Goal: Information Seeking & Learning: Learn about a topic

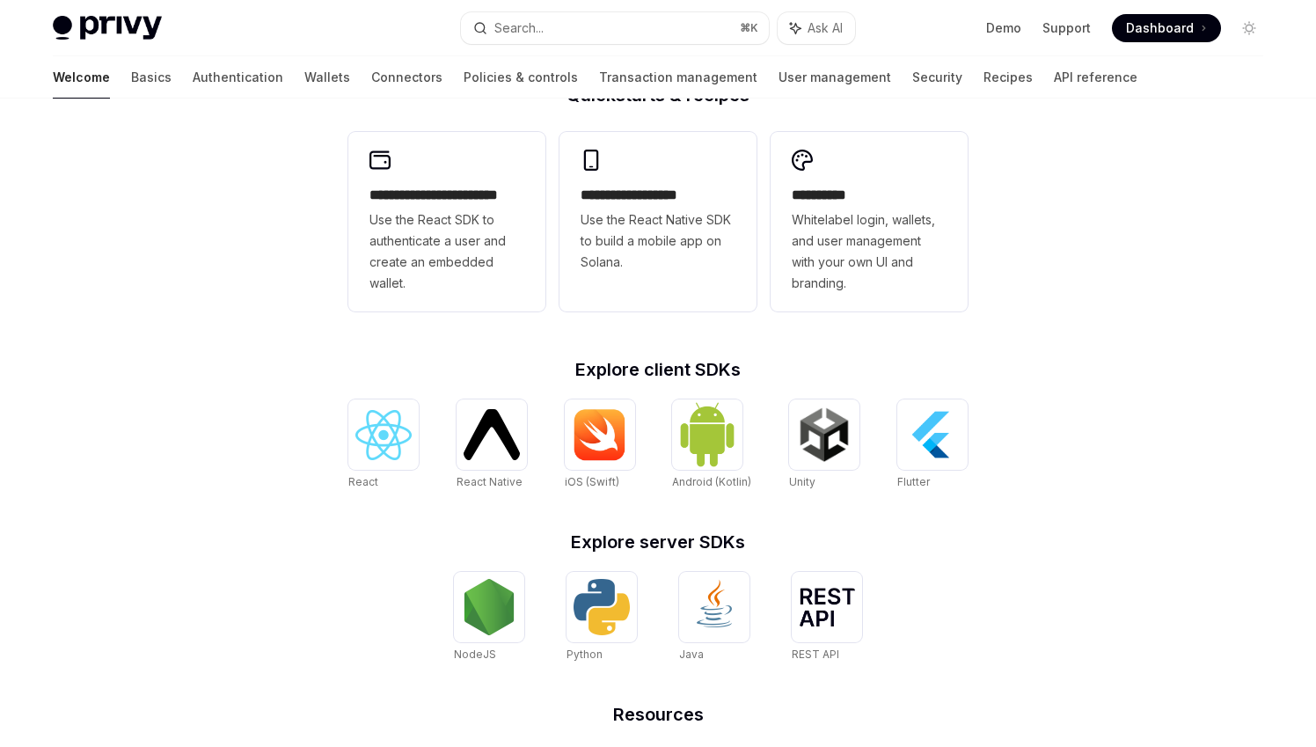
scroll to position [496, 0]
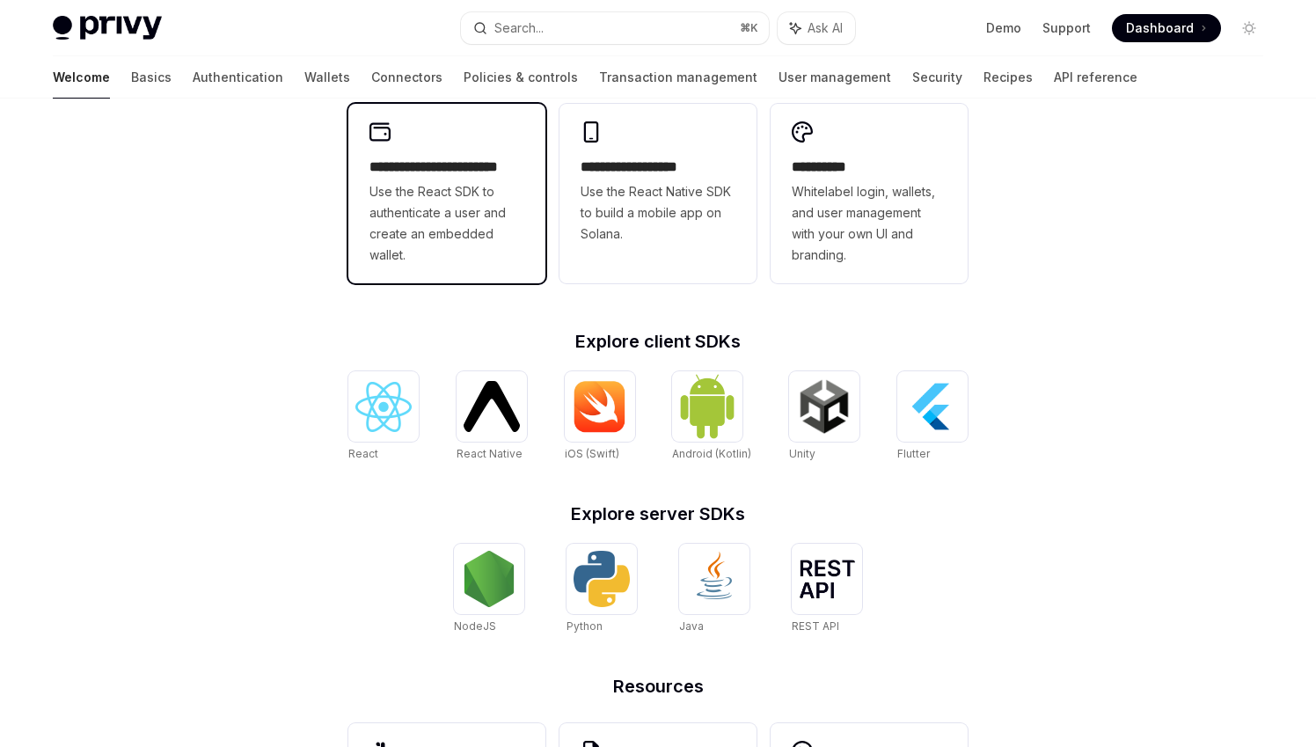
click at [446, 203] on span "Use the React SDK to authenticate a user and create an embedded wallet." at bounding box center [446, 223] width 155 height 84
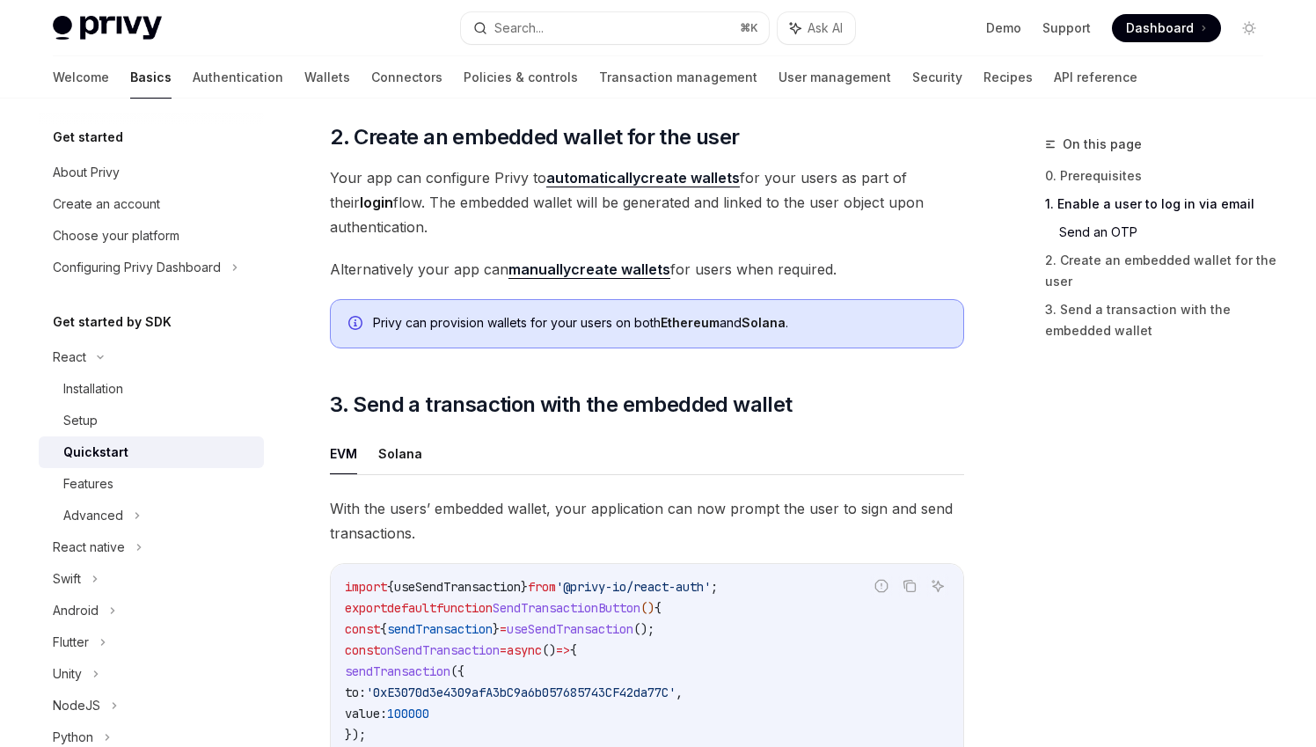
scroll to position [1264, 0]
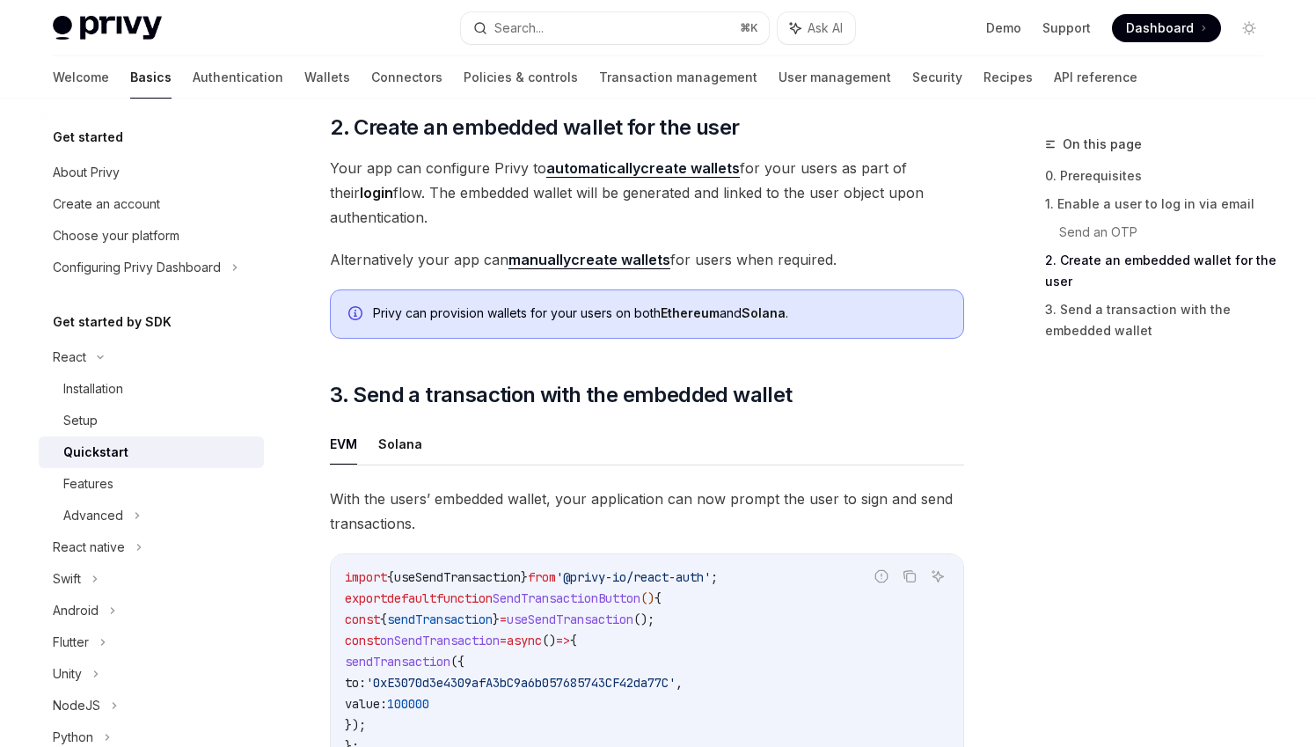
scroll to position [496, 0]
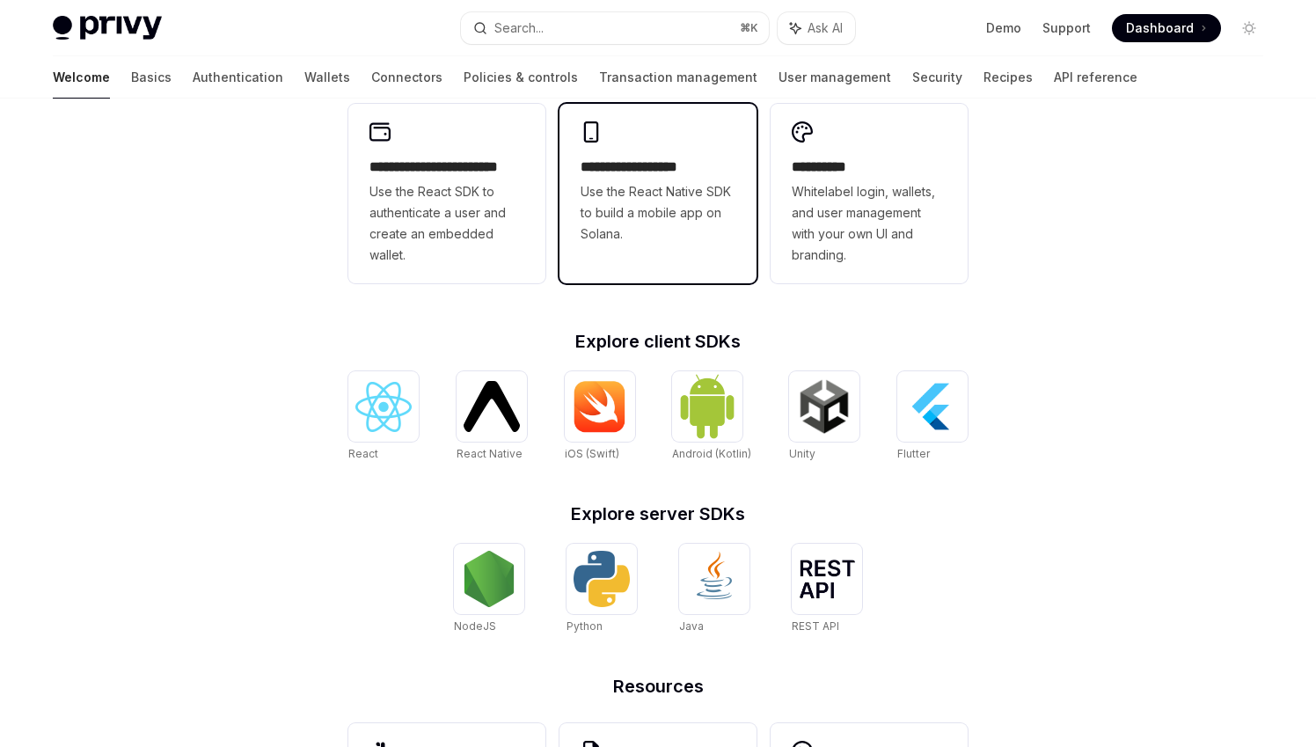
click at [664, 197] on span "Use the React Native SDK to build a mobile app on Solana." at bounding box center [657, 212] width 155 height 63
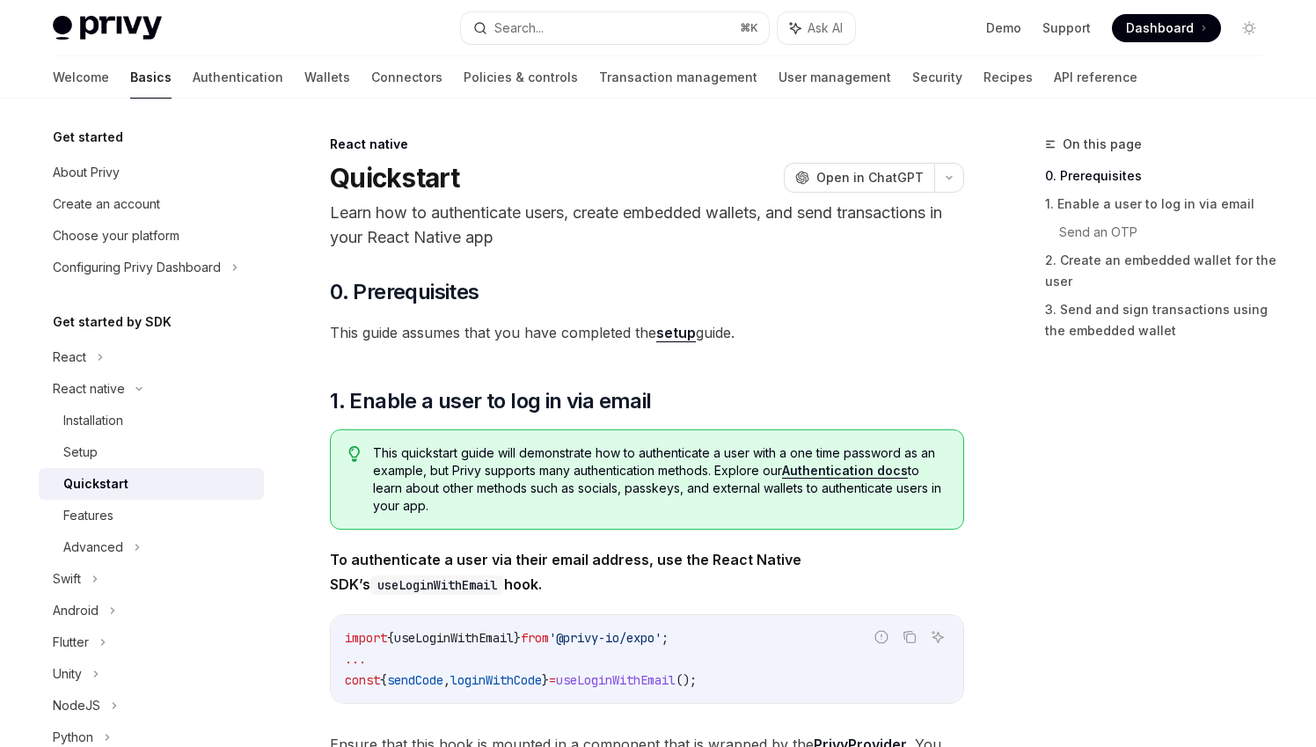
scroll to position [301, 0]
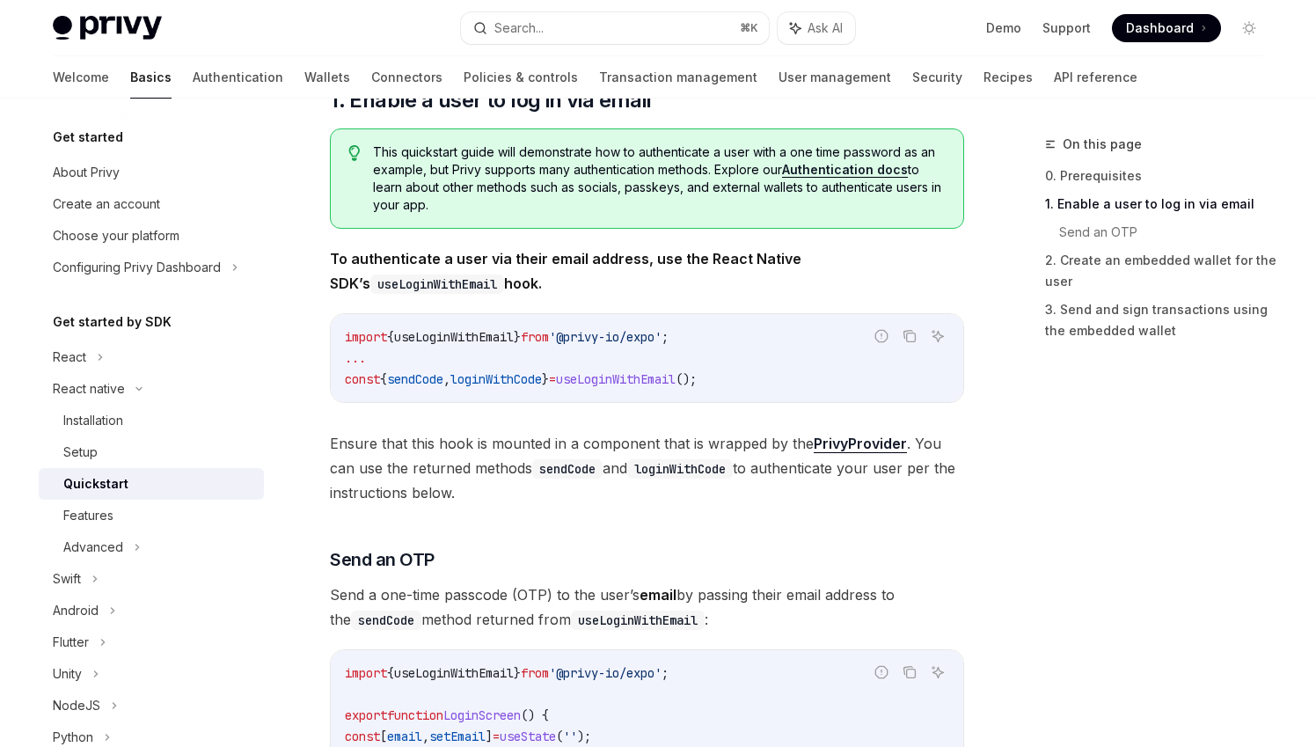
scroll to position [496, 0]
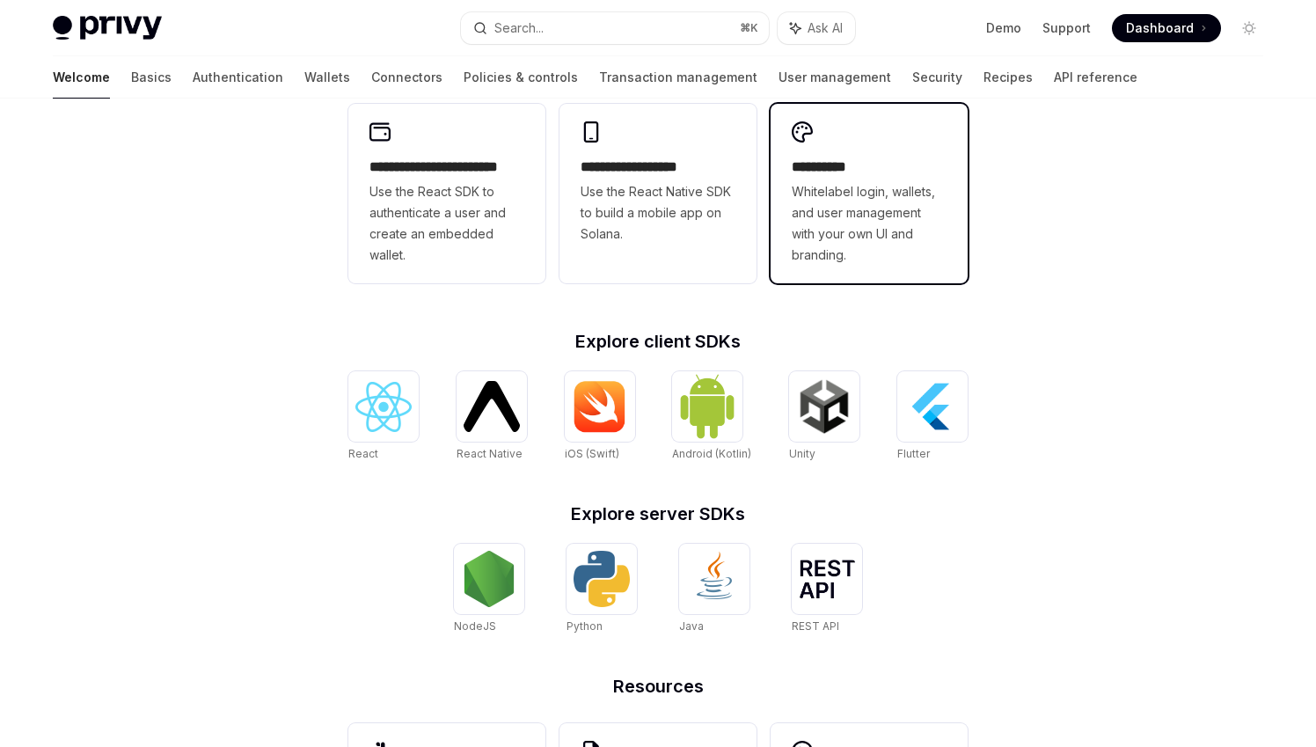
click at [882, 252] on span "Whitelabel login, wallets, and user management with your own UI and branding." at bounding box center [868, 223] width 155 height 84
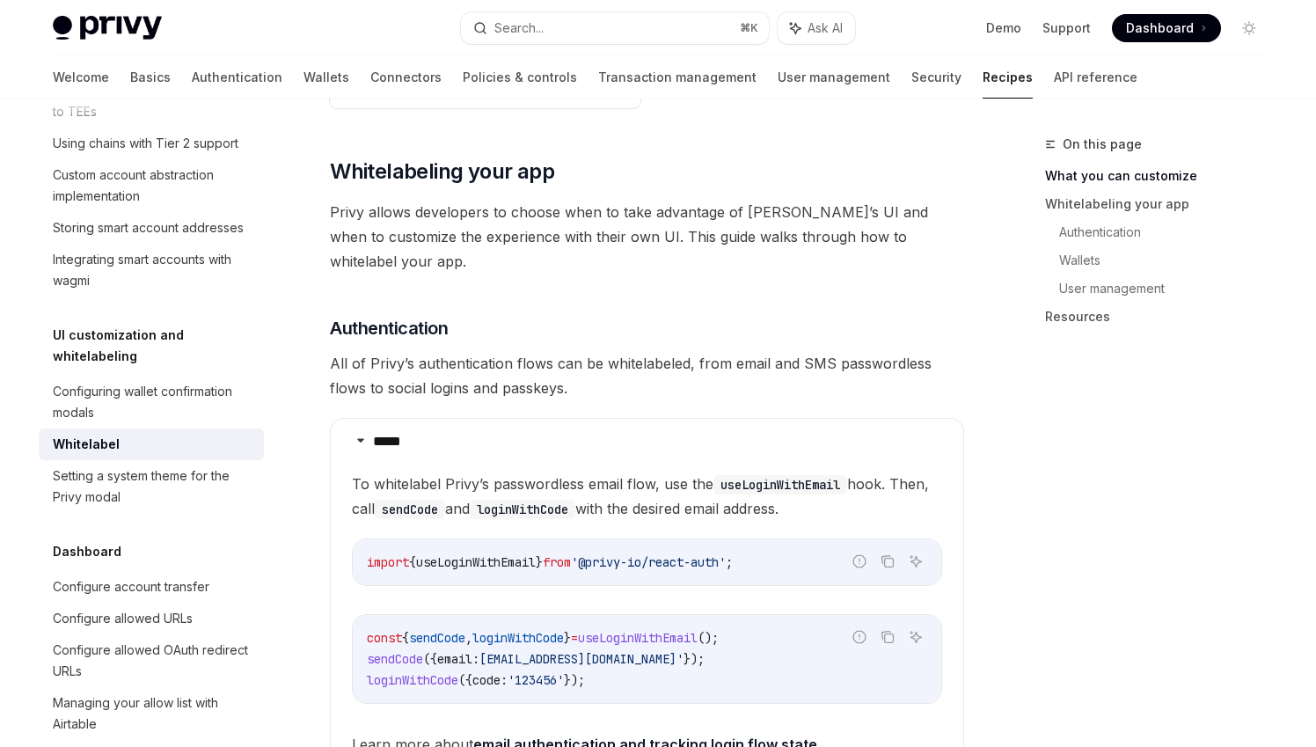
scroll to position [582, 0]
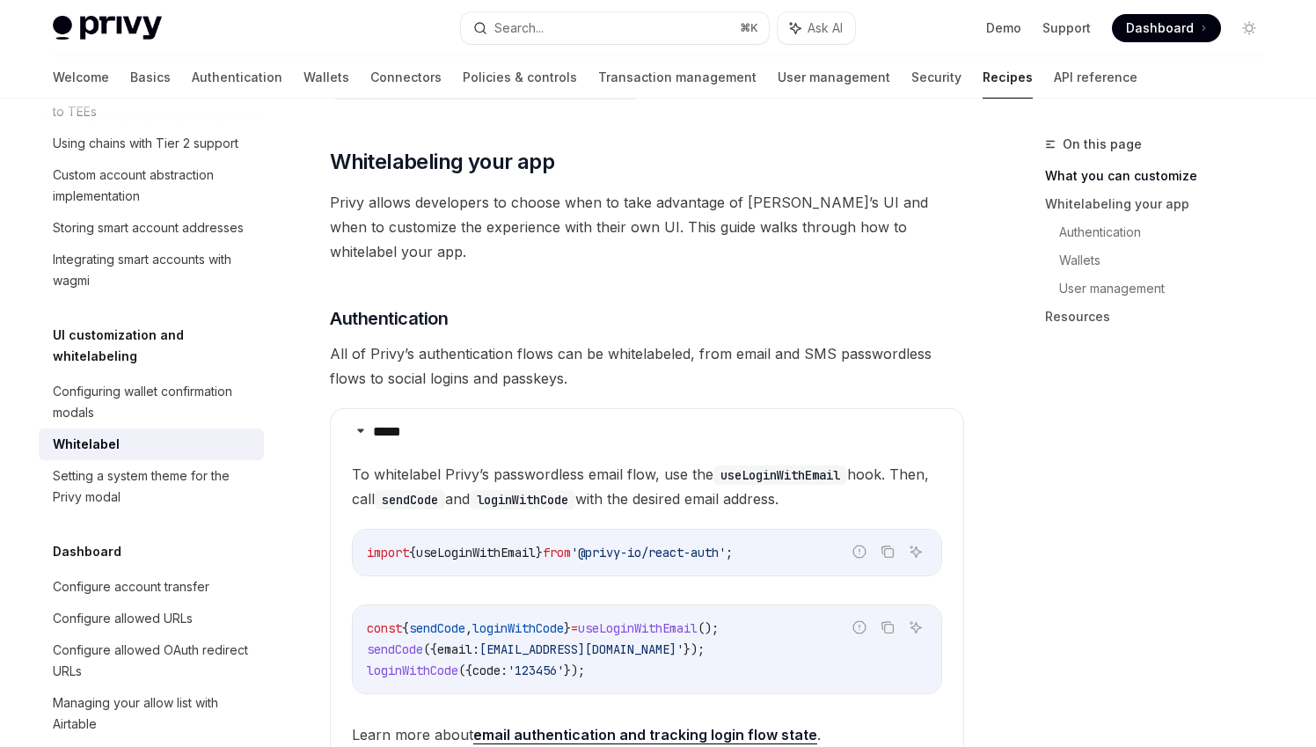
click at [1052, 413] on div "On this page What you can customize Whitelabeling your app Authentication Walle…" at bounding box center [1143, 440] width 267 height 613
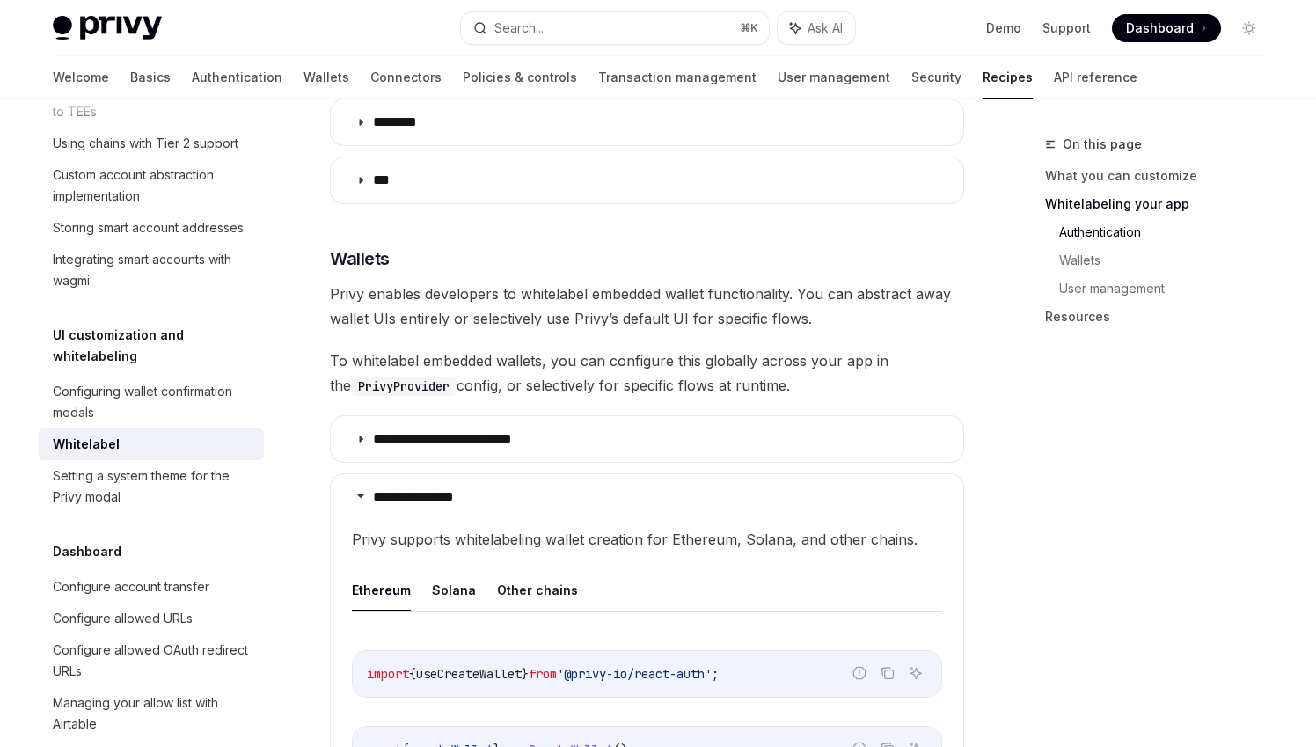
scroll to position [1437, 0]
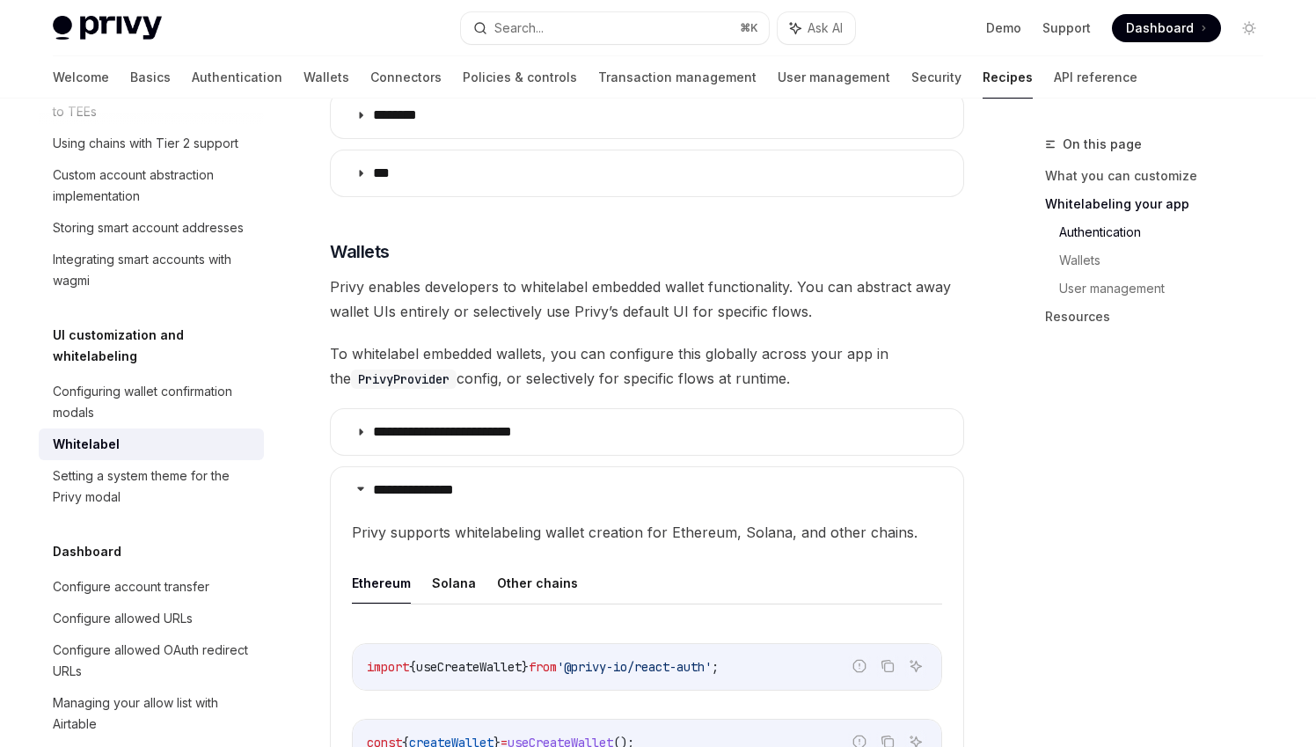
click at [1068, 509] on div "On this page What you can customize Whitelabeling your app Authentication Walle…" at bounding box center [1143, 440] width 267 height 613
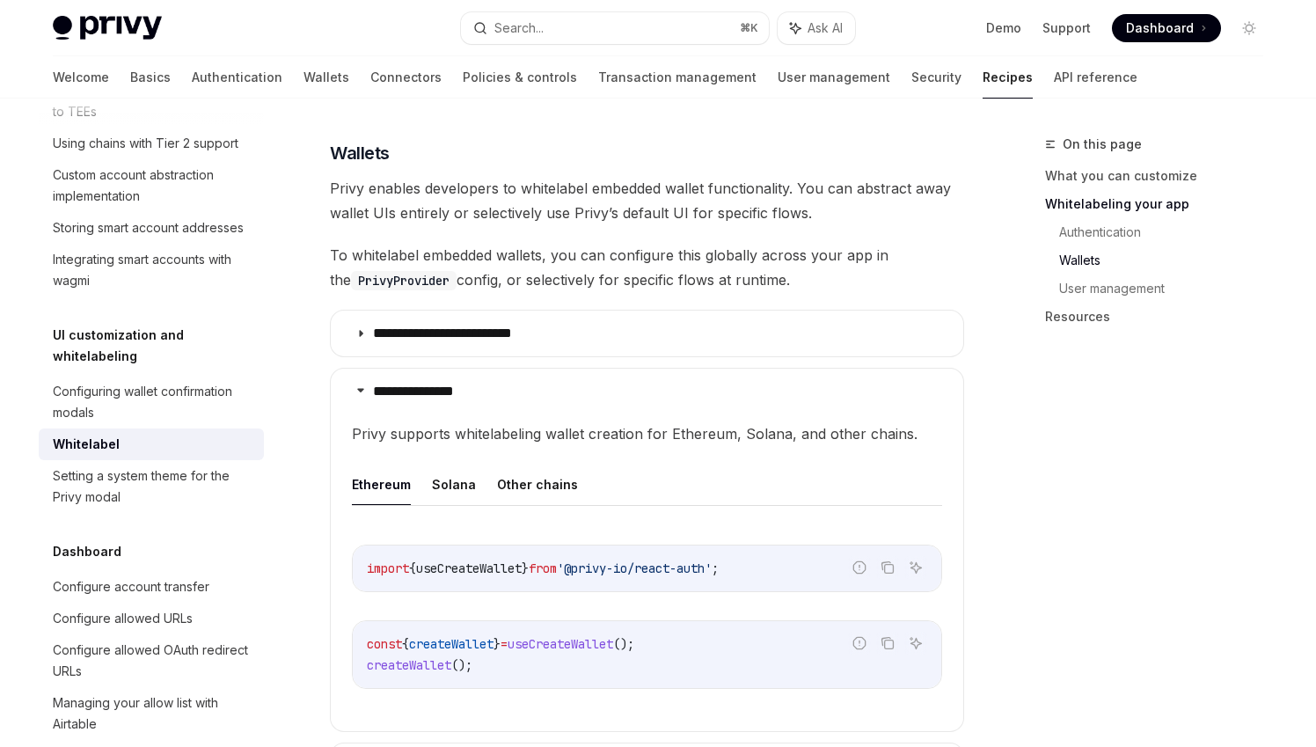
scroll to position [1593, 0]
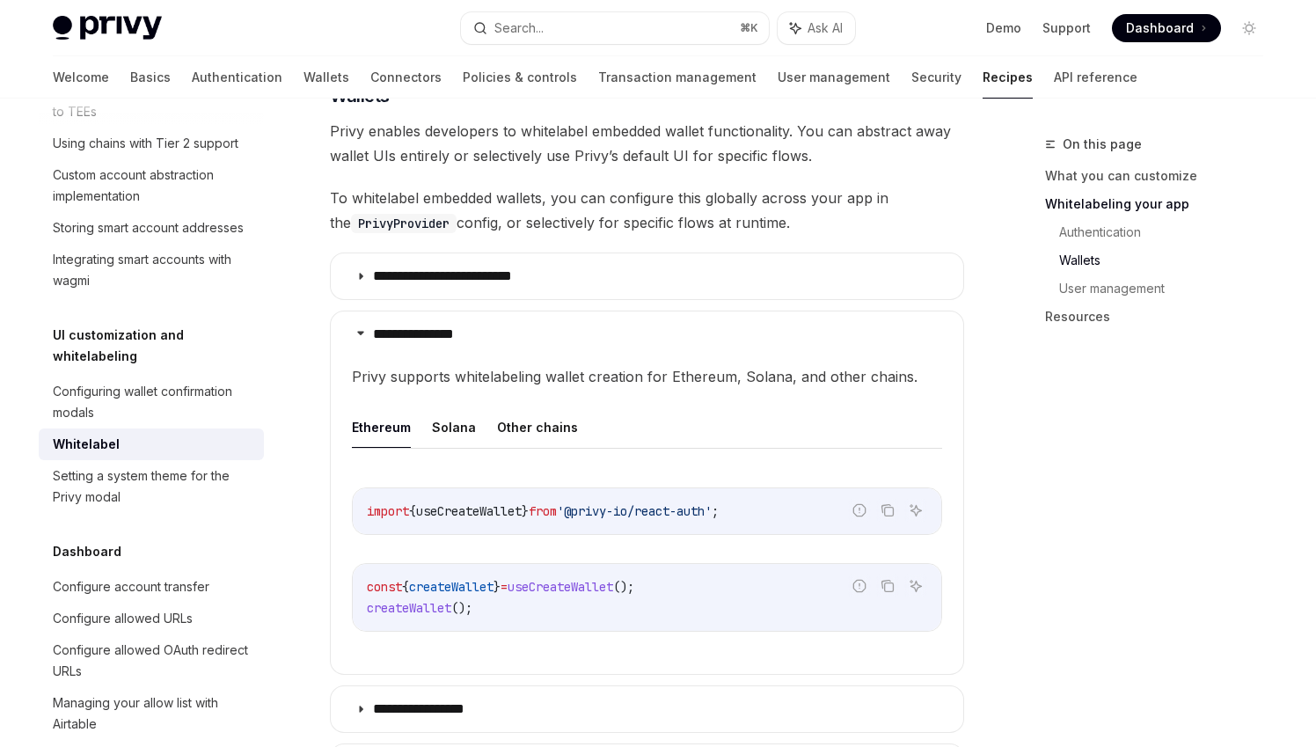
click at [1068, 508] on div "On this page What you can customize Whitelabeling your app Authentication Walle…" at bounding box center [1143, 440] width 267 height 613
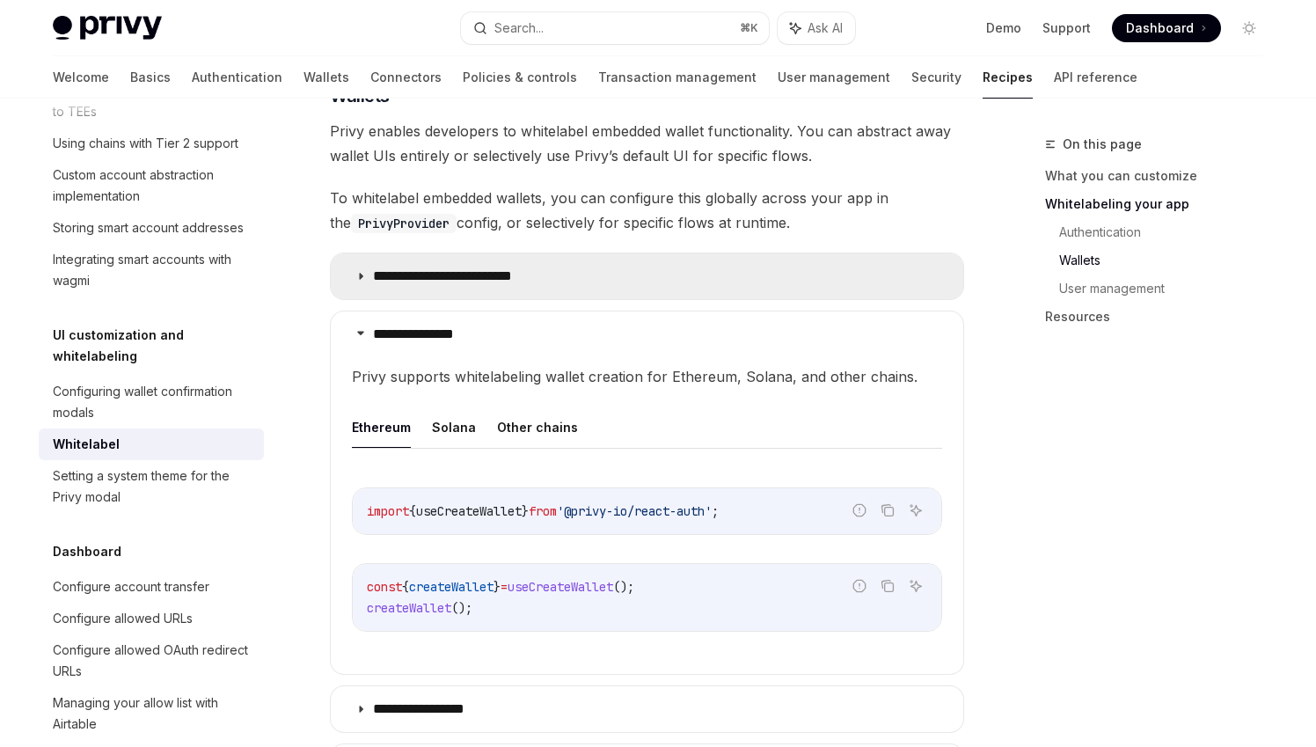
click at [838, 253] on summary "**********" at bounding box center [647, 276] width 632 height 46
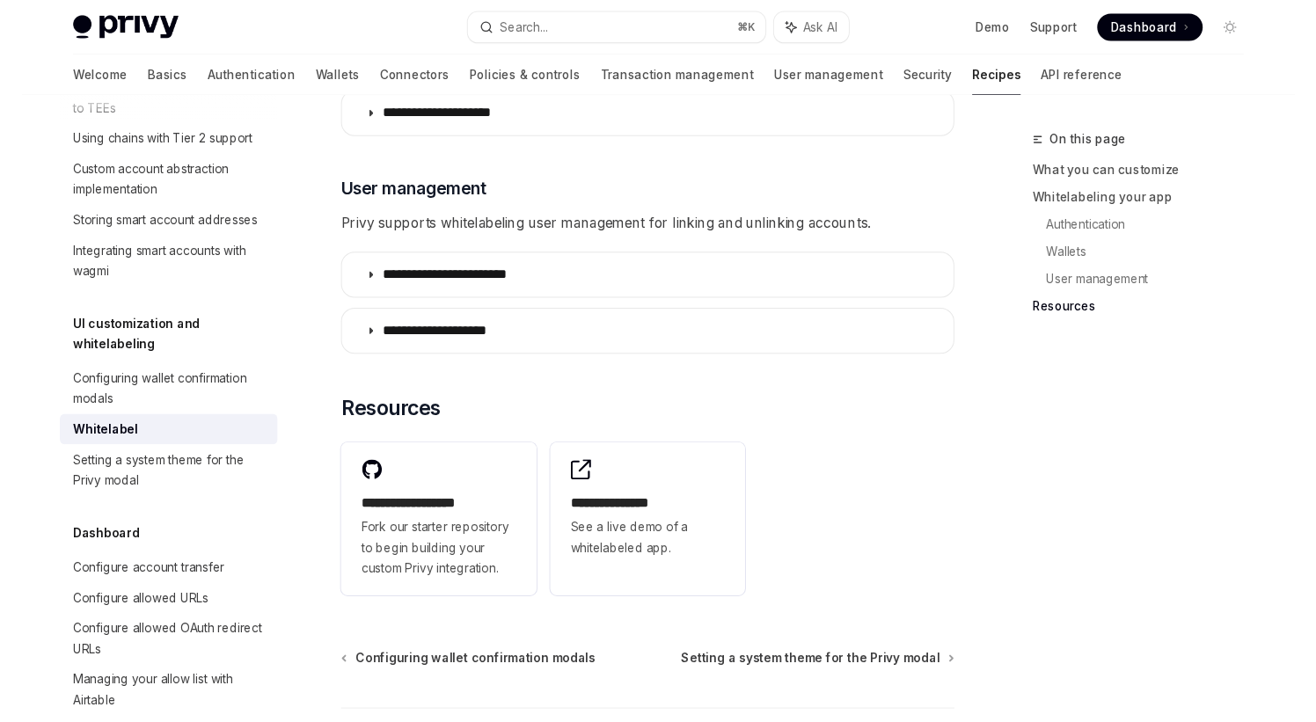
scroll to position [2687, 0]
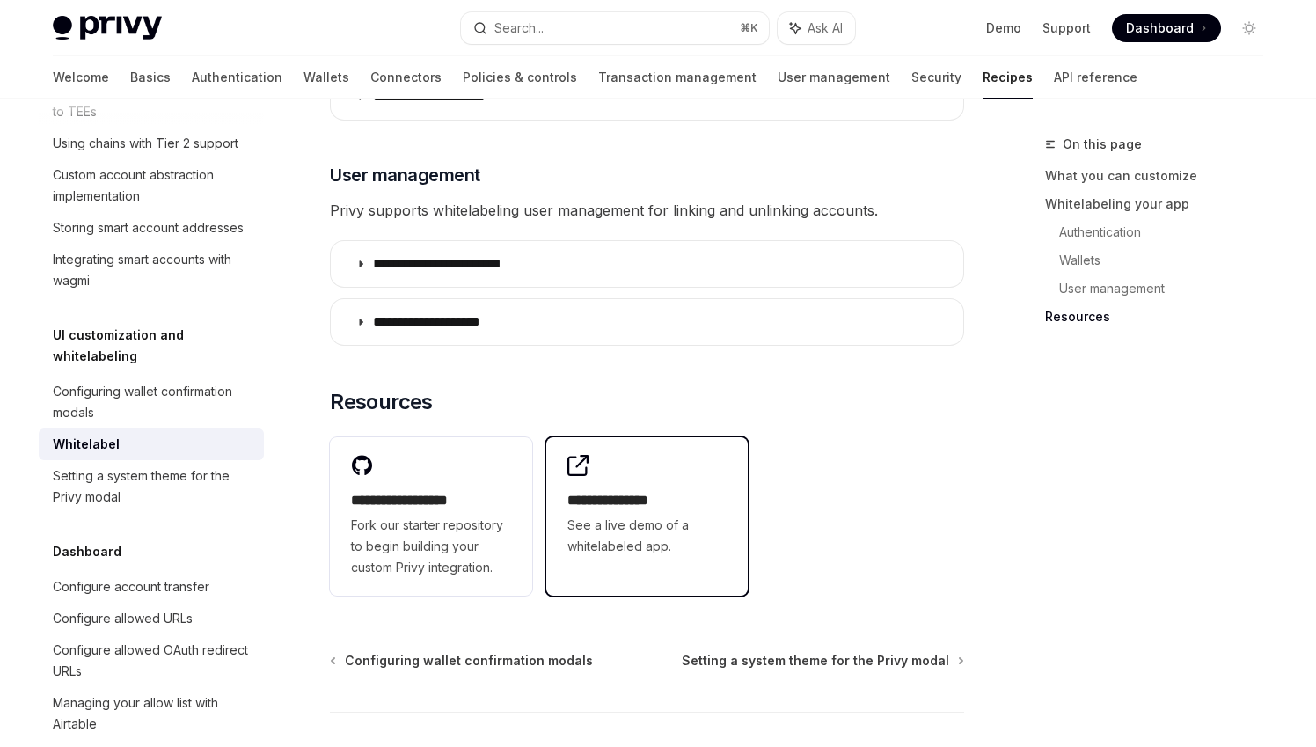
click at [678, 522] on span "See a live demo of a whitelabeled app." at bounding box center [647, 535] width 160 height 42
type textarea "*"
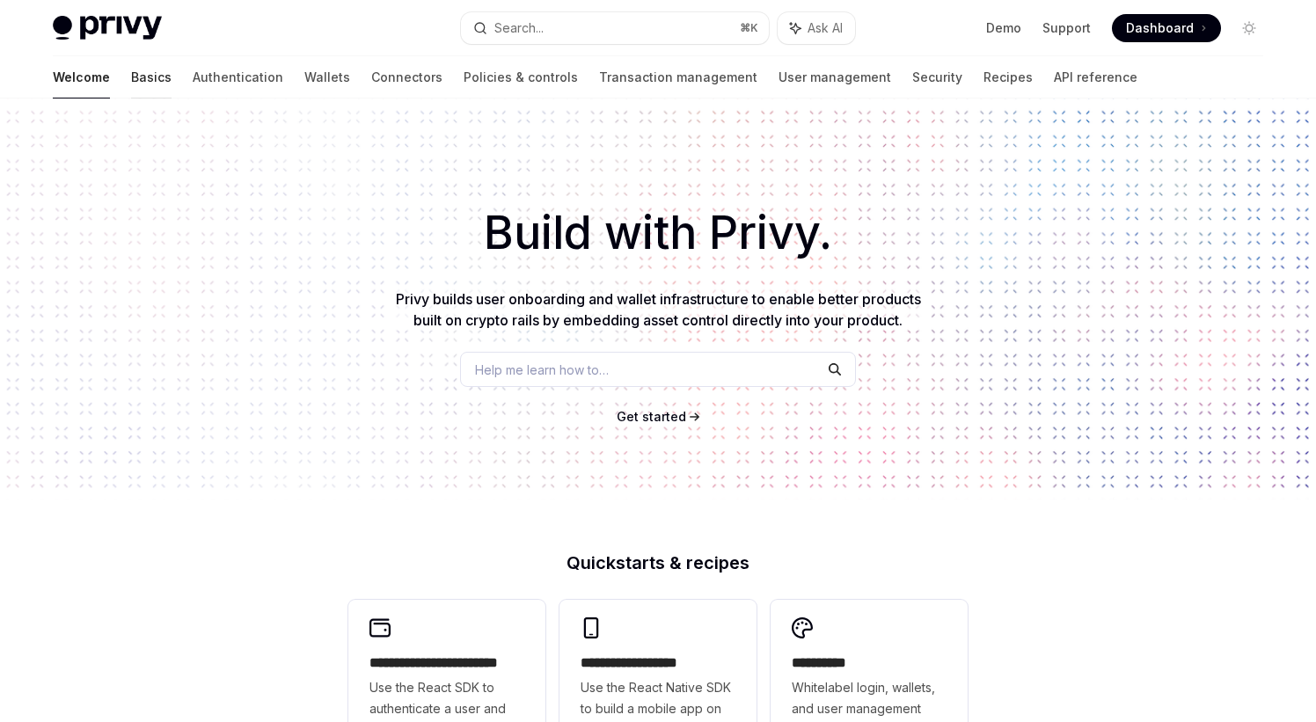
click at [131, 91] on link "Basics" at bounding box center [151, 77] width 40 height 42
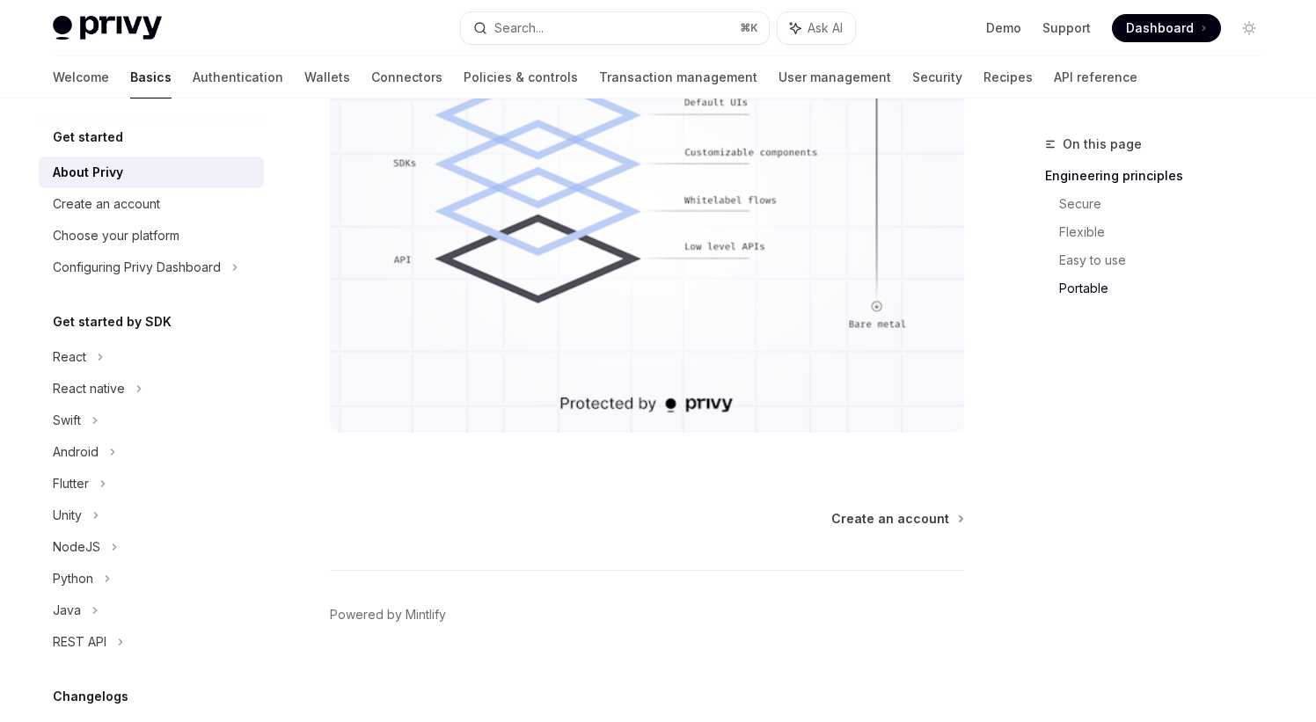
scroll to position [1624, 0]
click at [193, 68] on link "Authentication" at bounding box center [238, 77] width 91 height 42
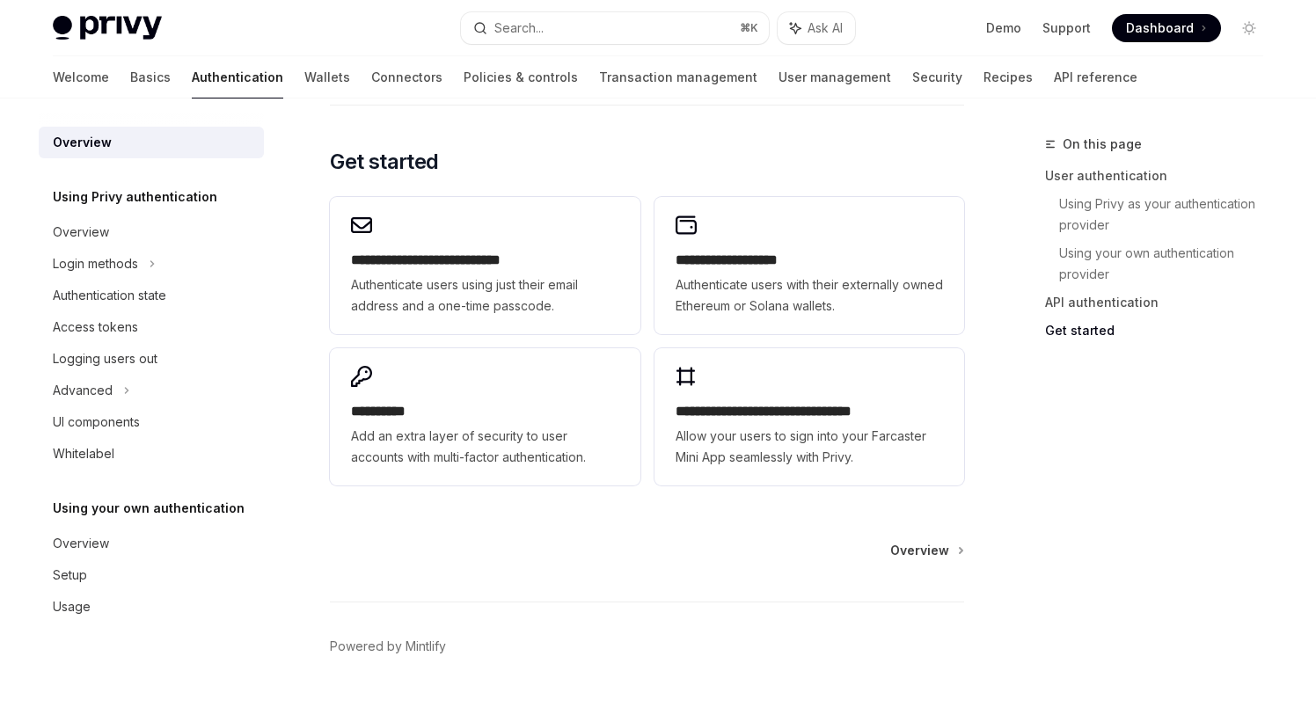
scroll to position [1485, 0]
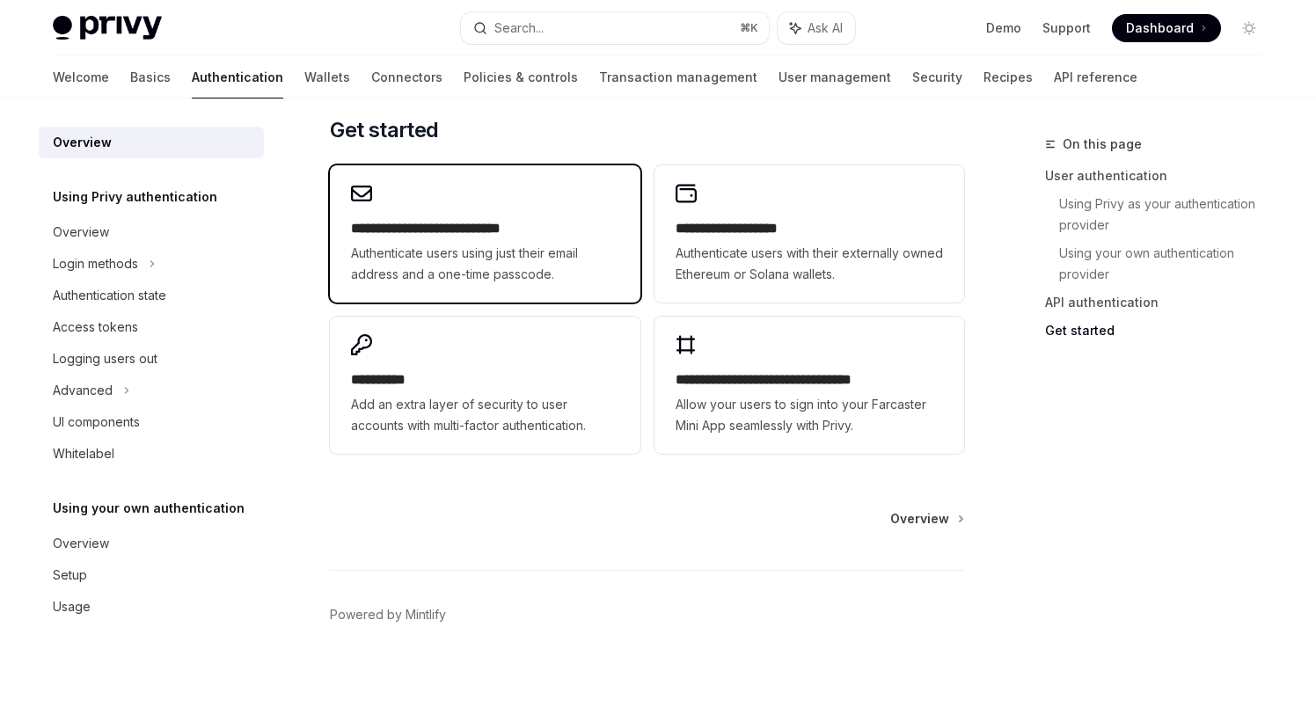
click at [527, 247] on span "Authenticate users using just their email address and a one-time passcode." at bounding box center [484, 264] width 267 height 42
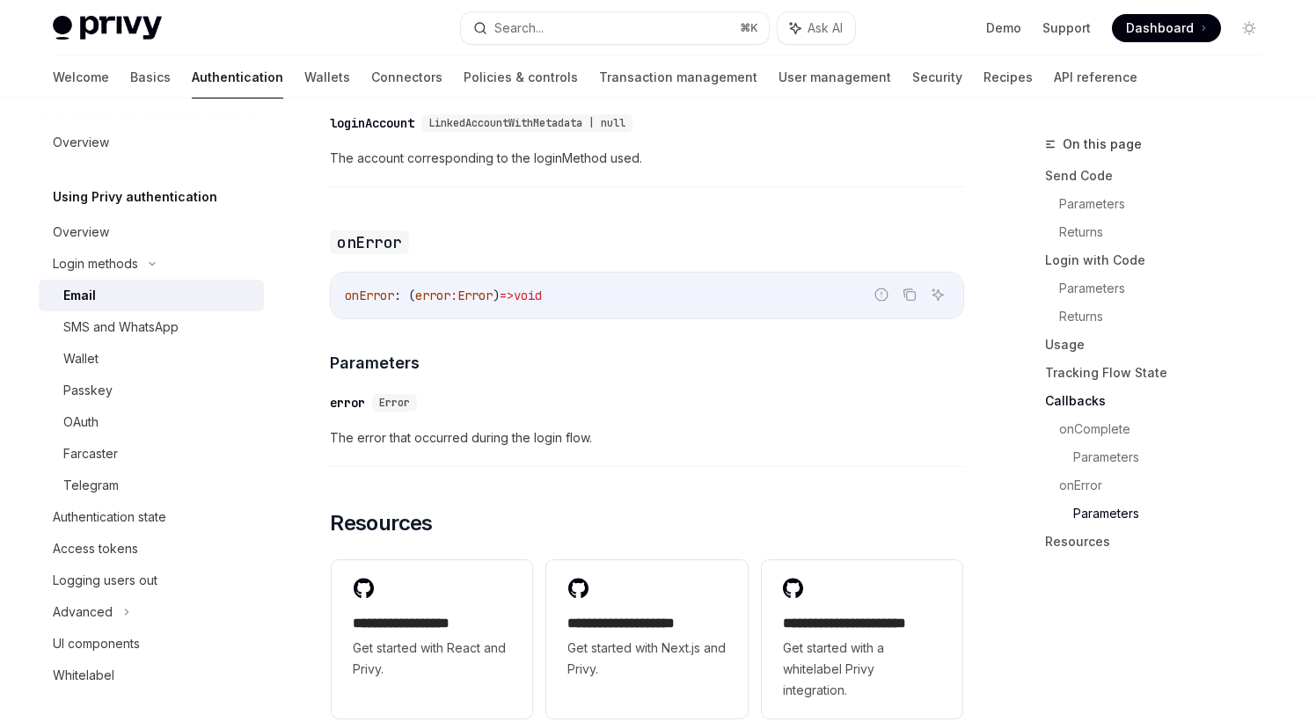
scroll to position [3584, 0]
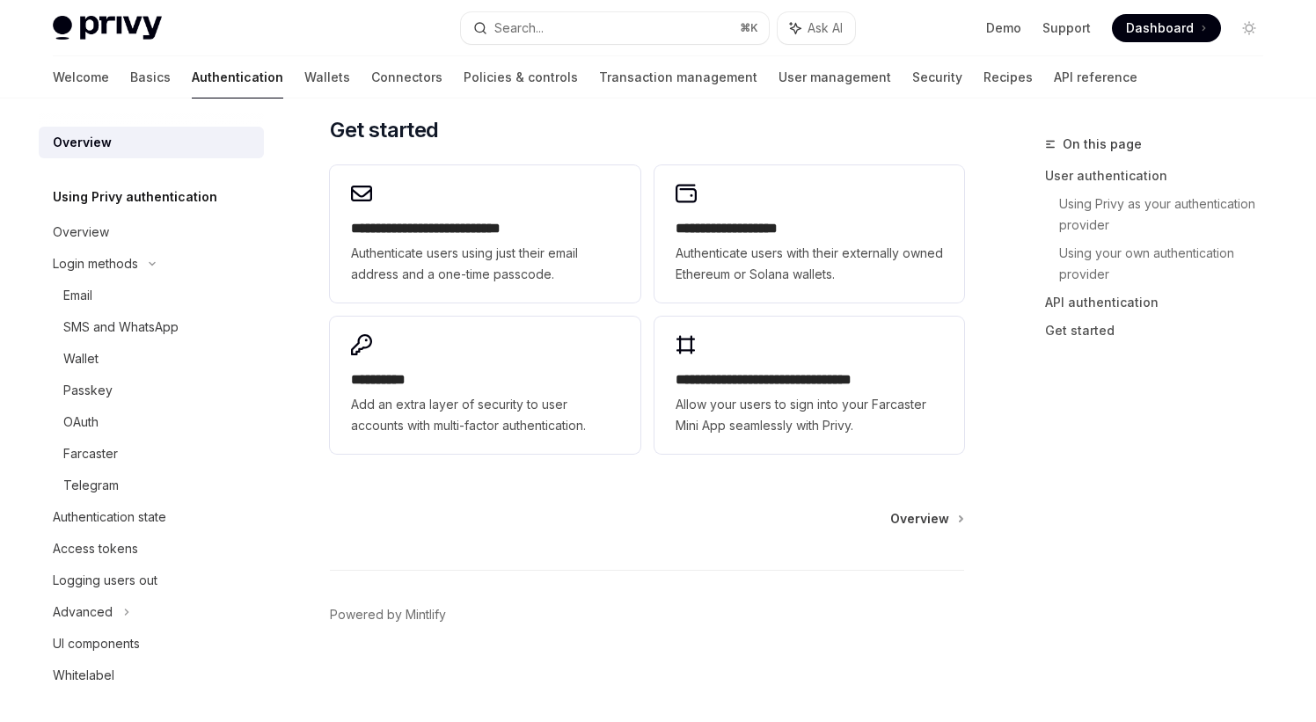
scroll to position [1485, 0]
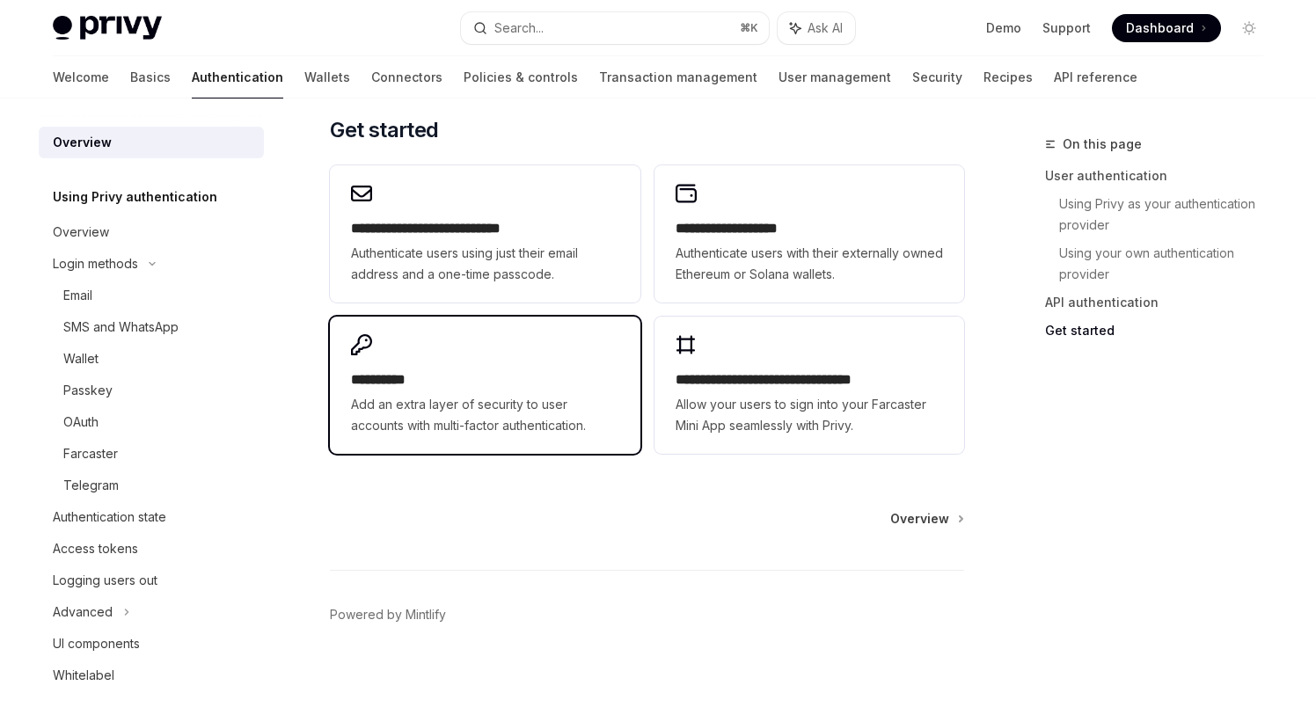
click at [548, 391] on div "**********" at bounding box center [484, 402] width 267 height 67
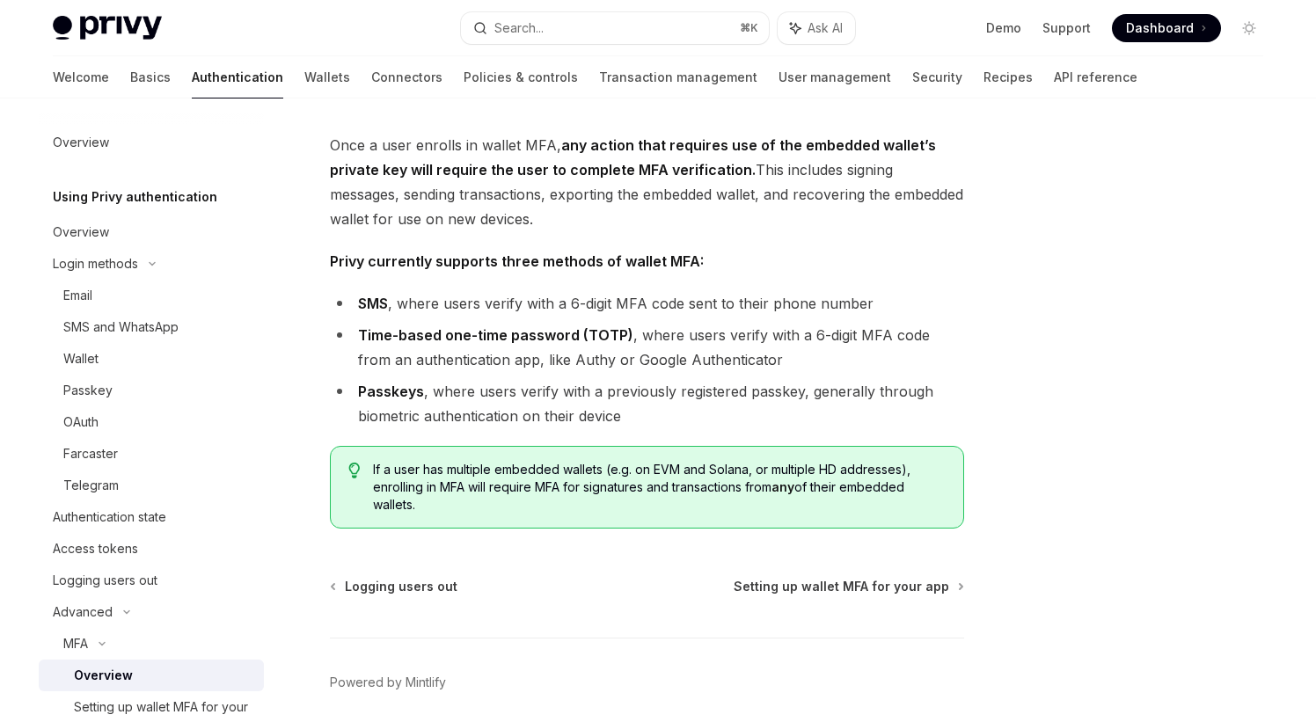
scroll to position [733, 0]
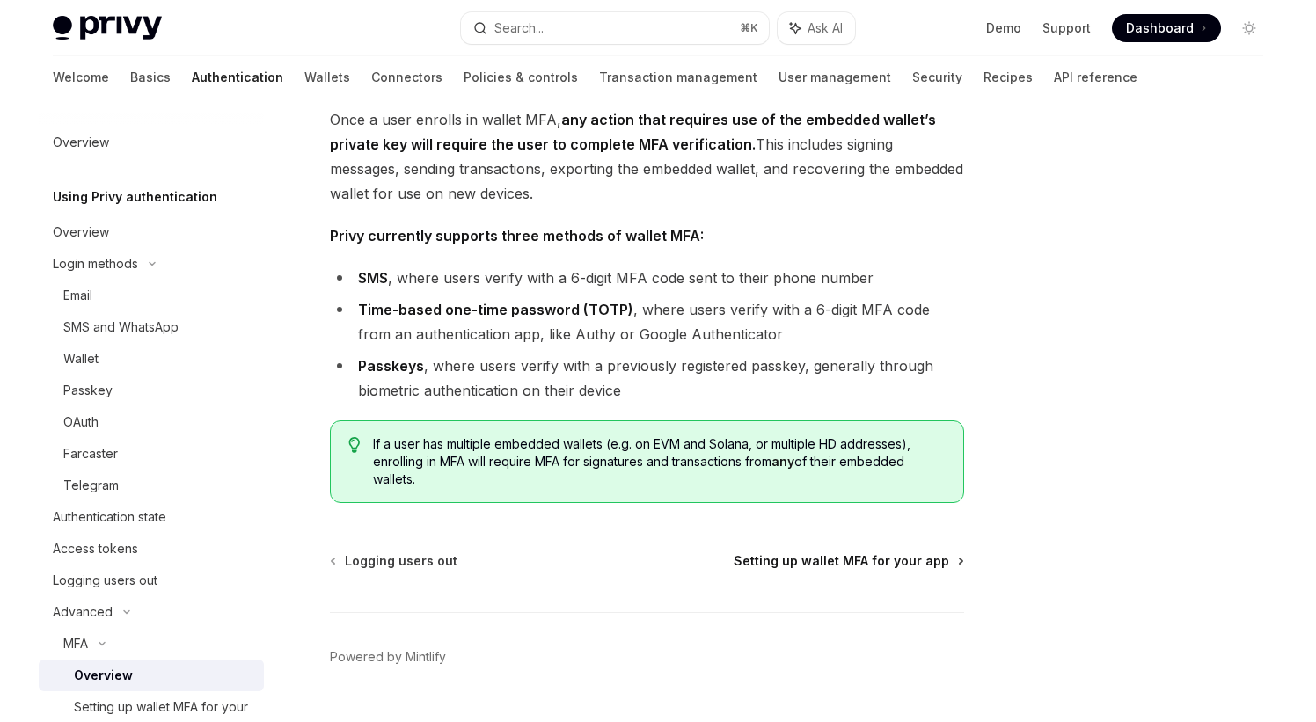
click at [870, 565] on span "Setting up wallet MFA for your app" at bounding box center [840, 561] width 215 height 18
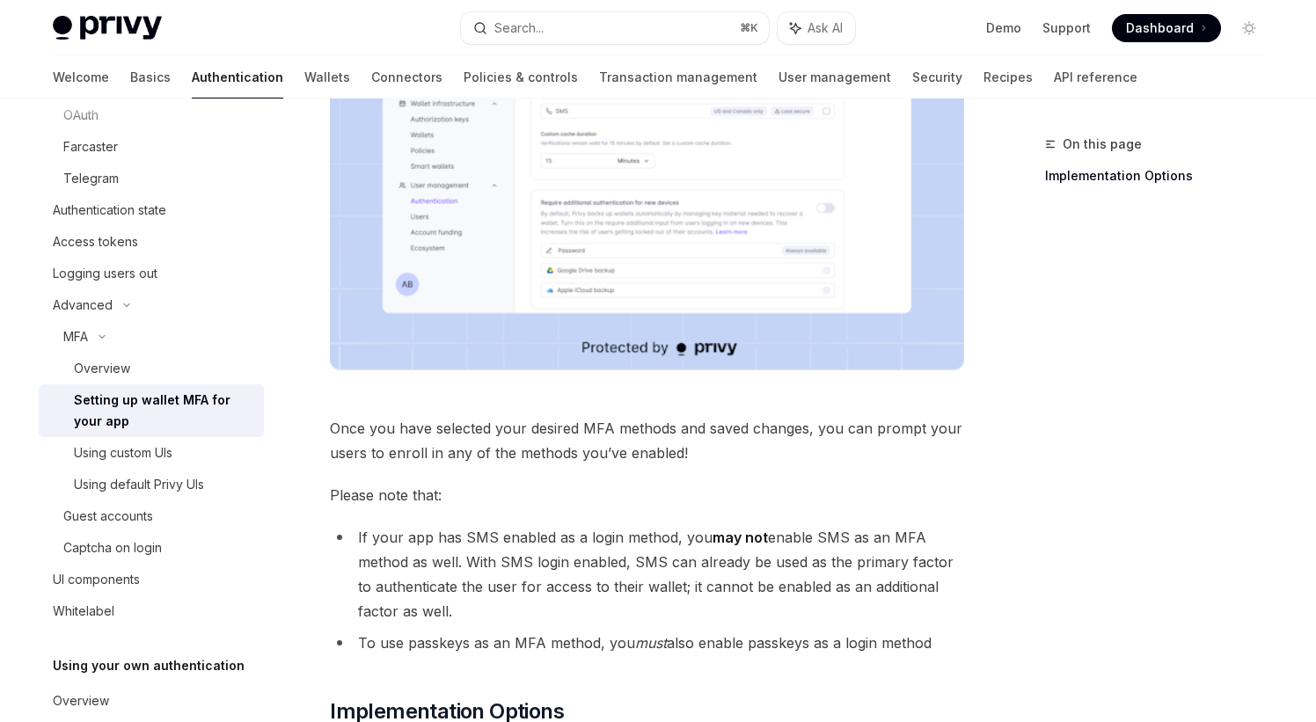
scroll to position [868, 0]
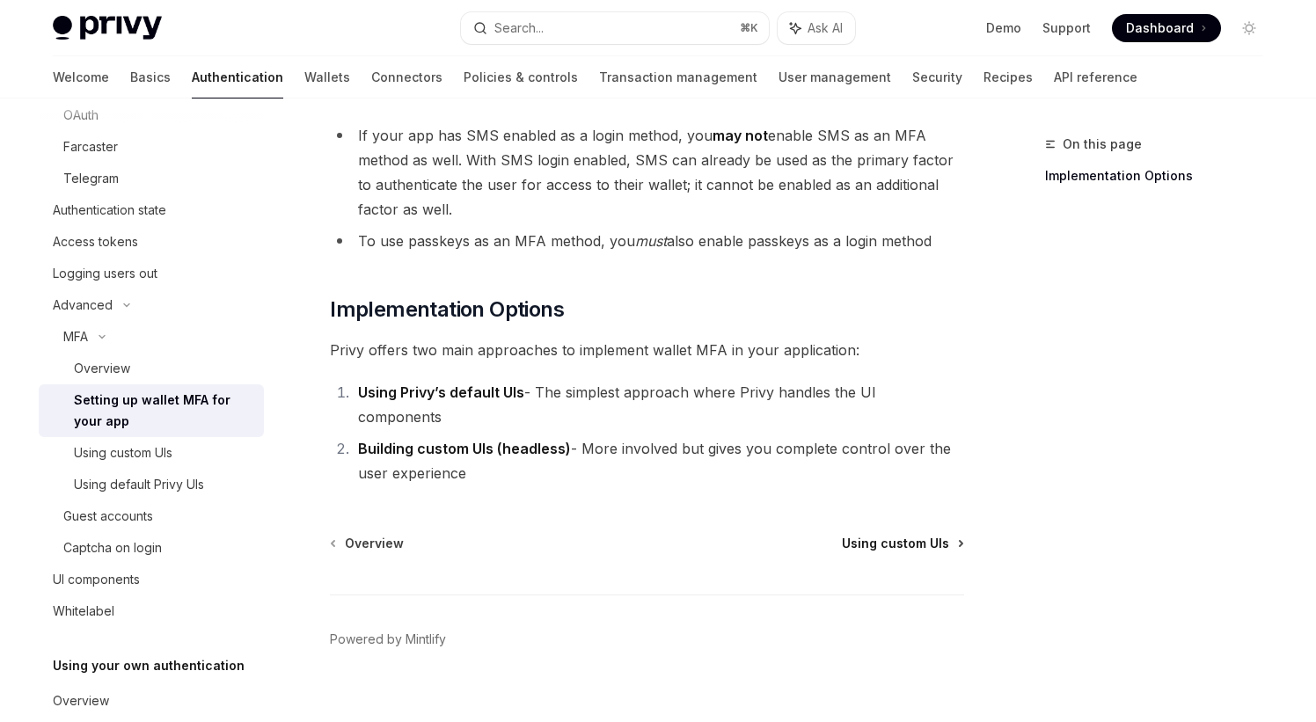
click at [914, 535] on span "Using custom UIs" at bounding box center [895, 544] width 107 height 18
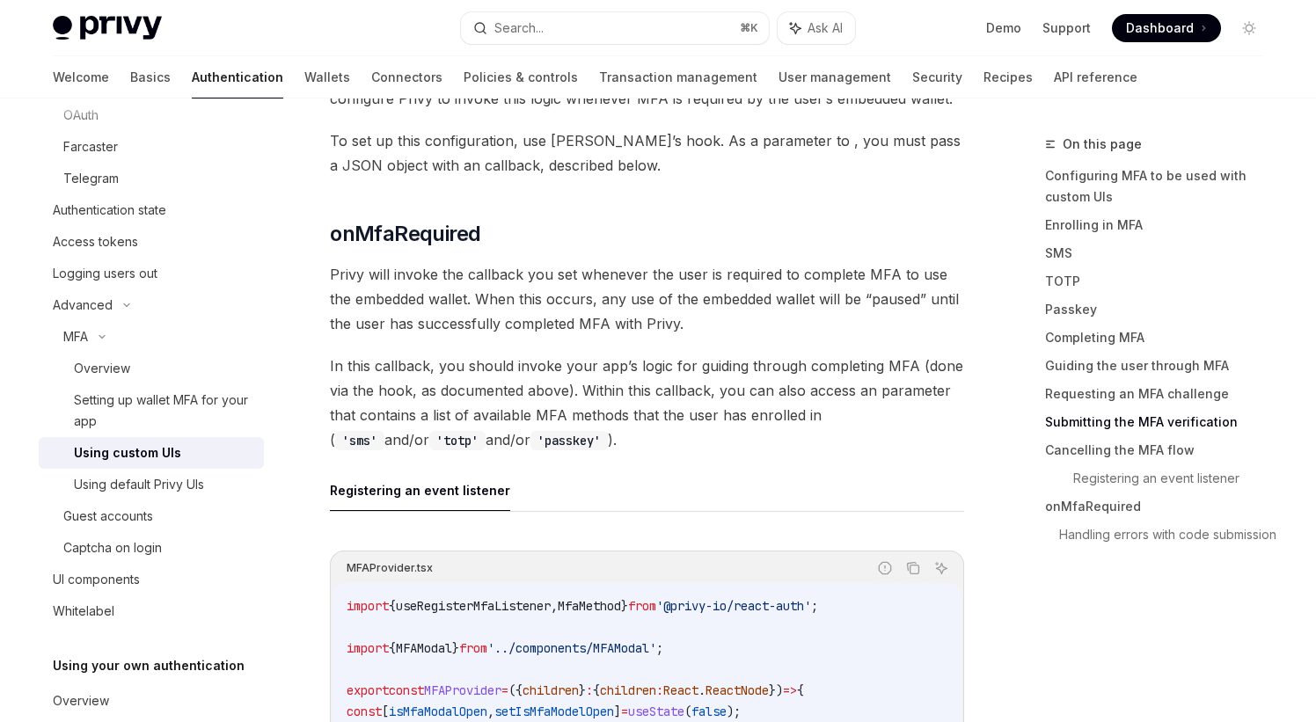
scroll to position [6003, 0]
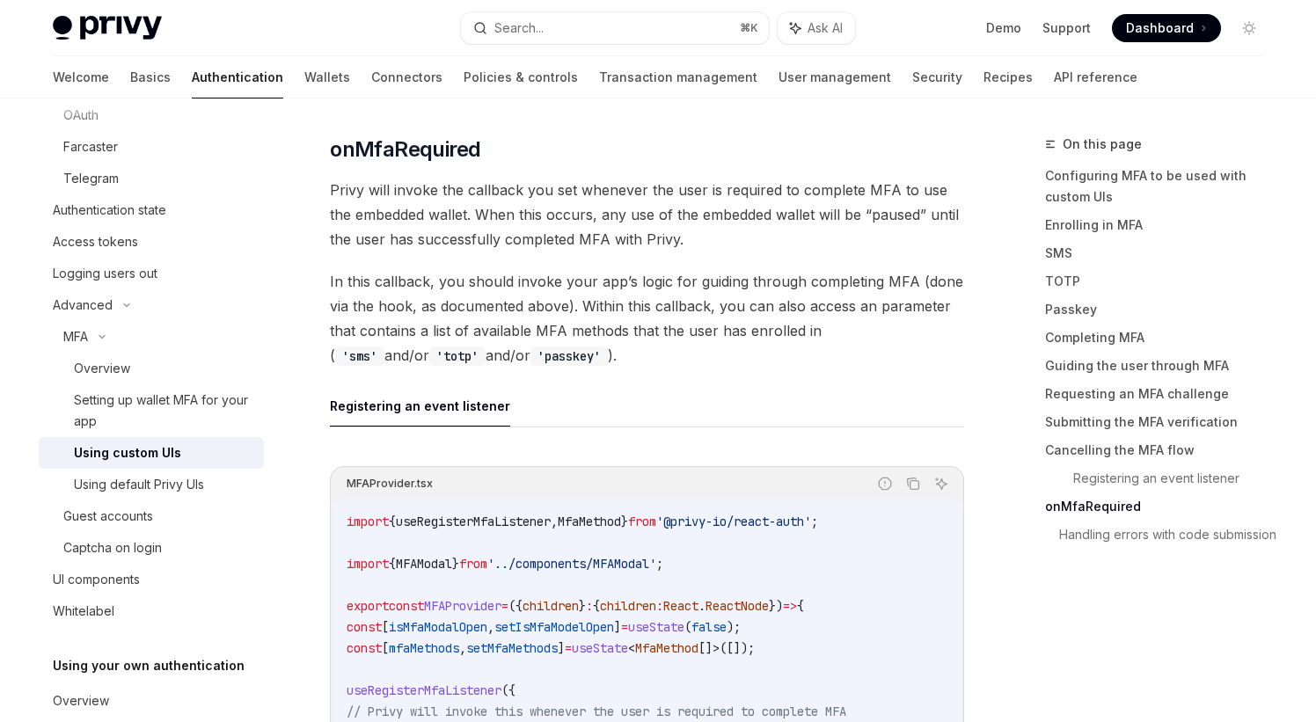
click at [149, 22] on img at bounding box center [107, 28] width 109 height 25
type textarea "*"
